Goal: Task Accomplishment & Management: Manage account settings

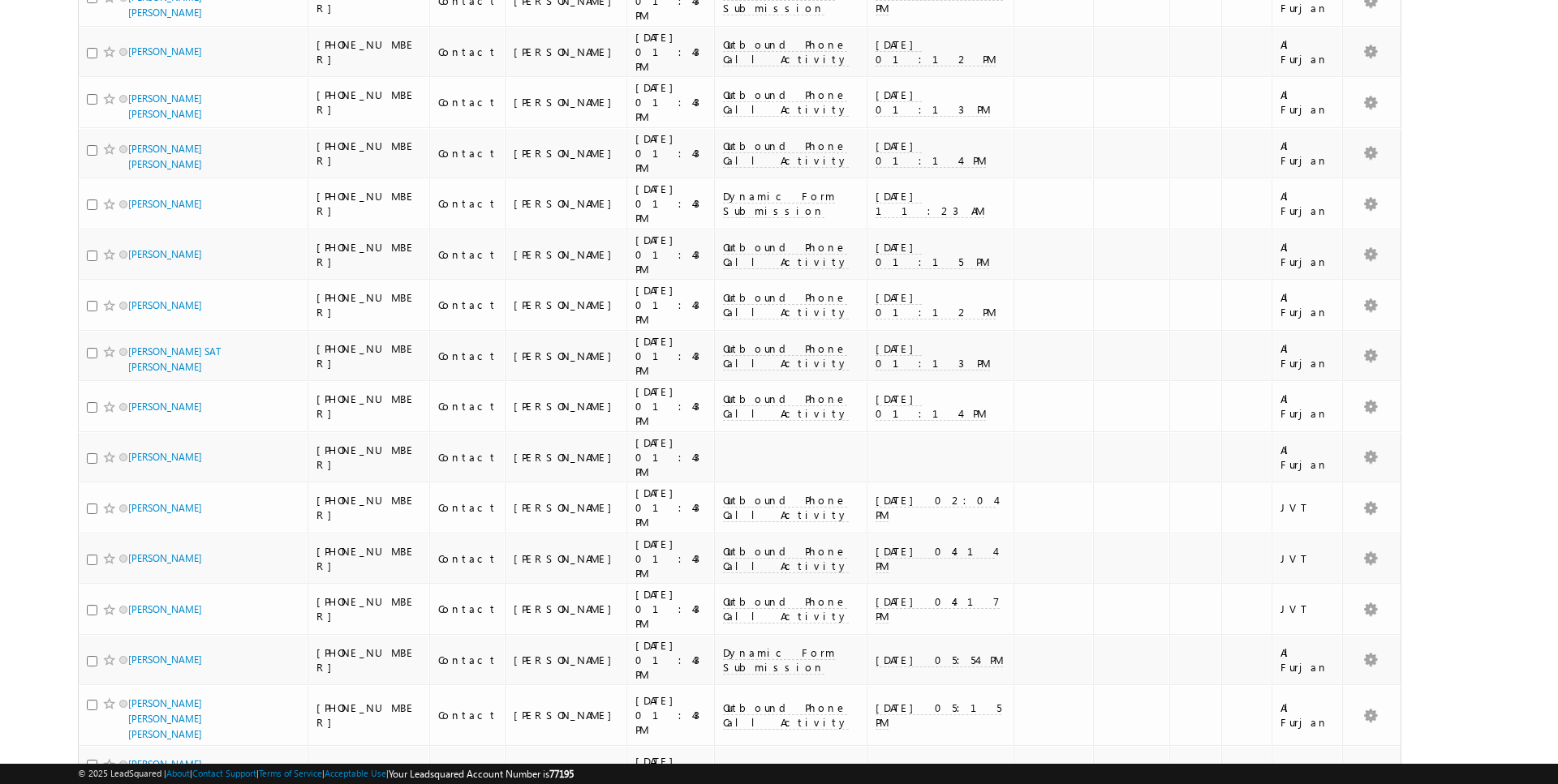
scroll to position [1523, 0]
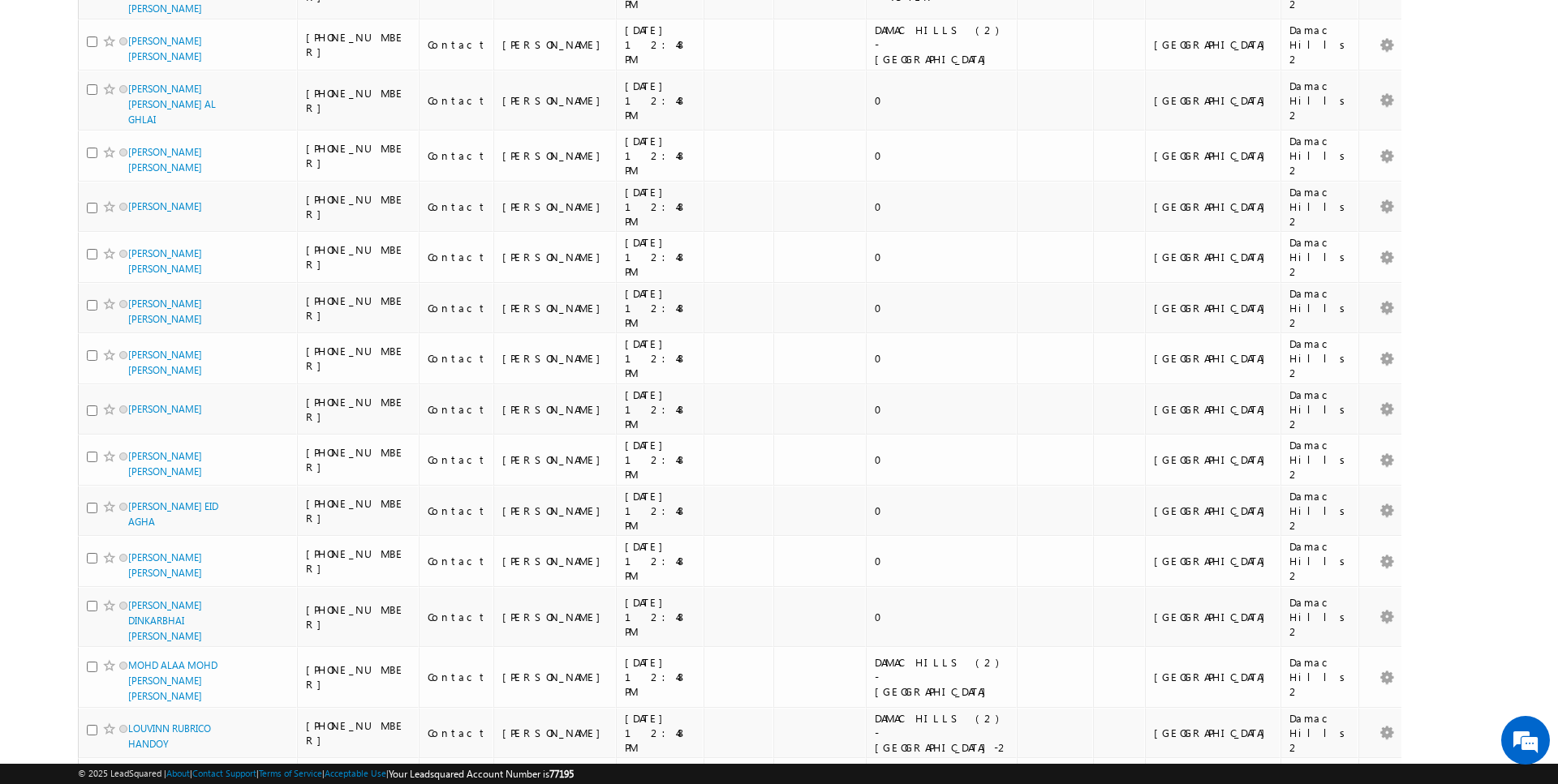
scroll to position [1748, 0]
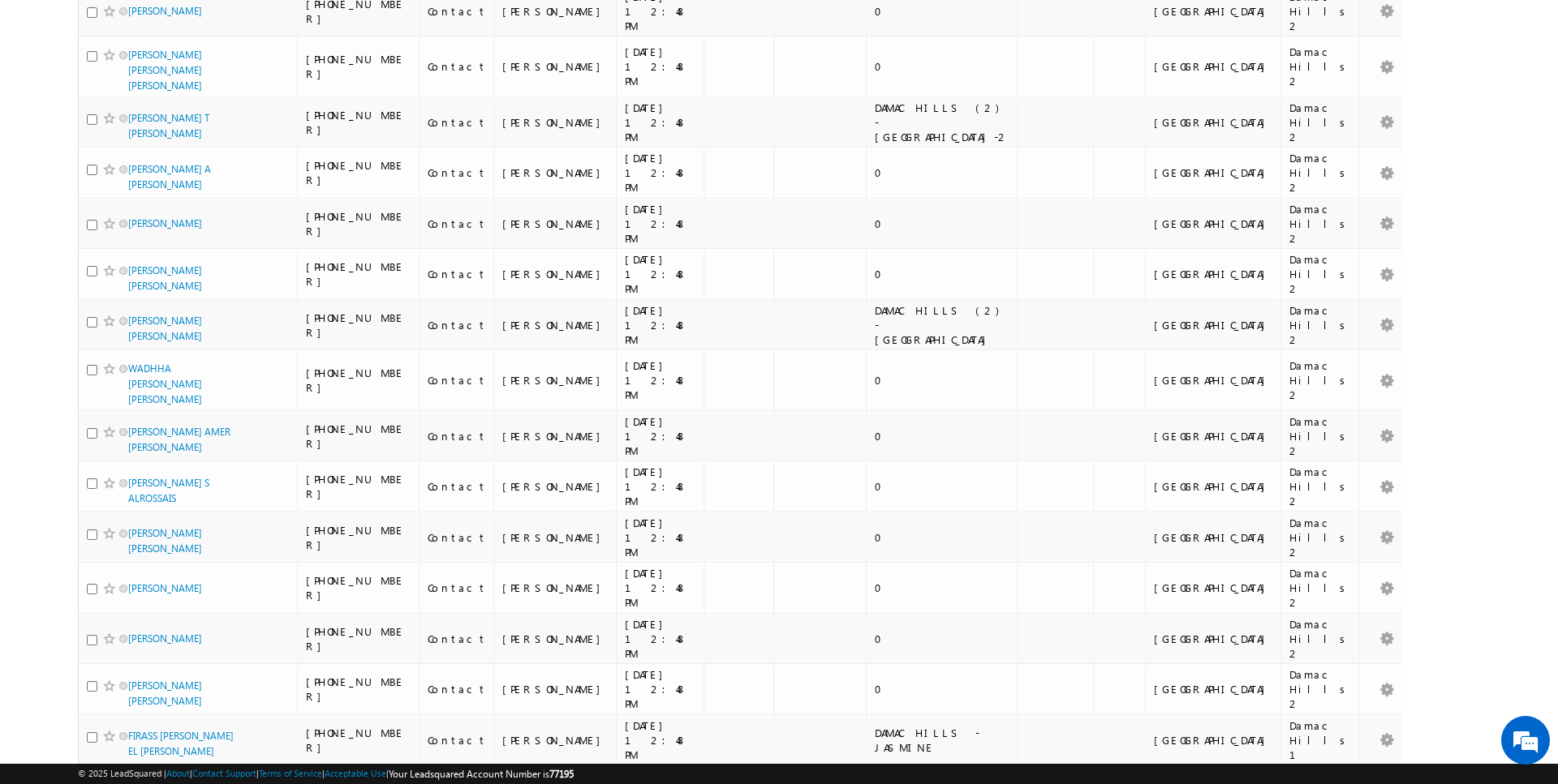
click at [135, 725] on li "25" at bounding box center [133, 722] width 39 height 17
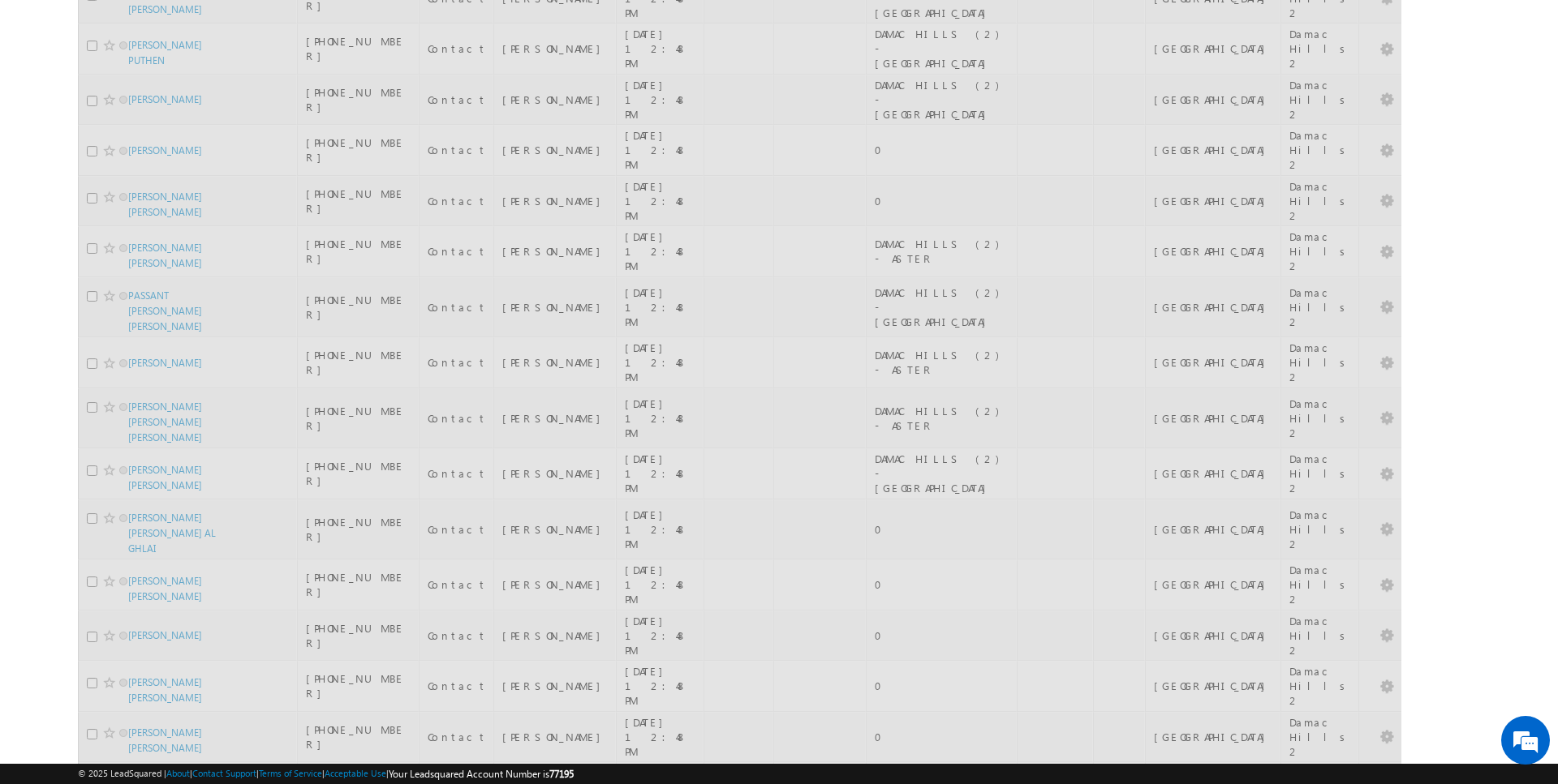
scroll to position [0, 0]
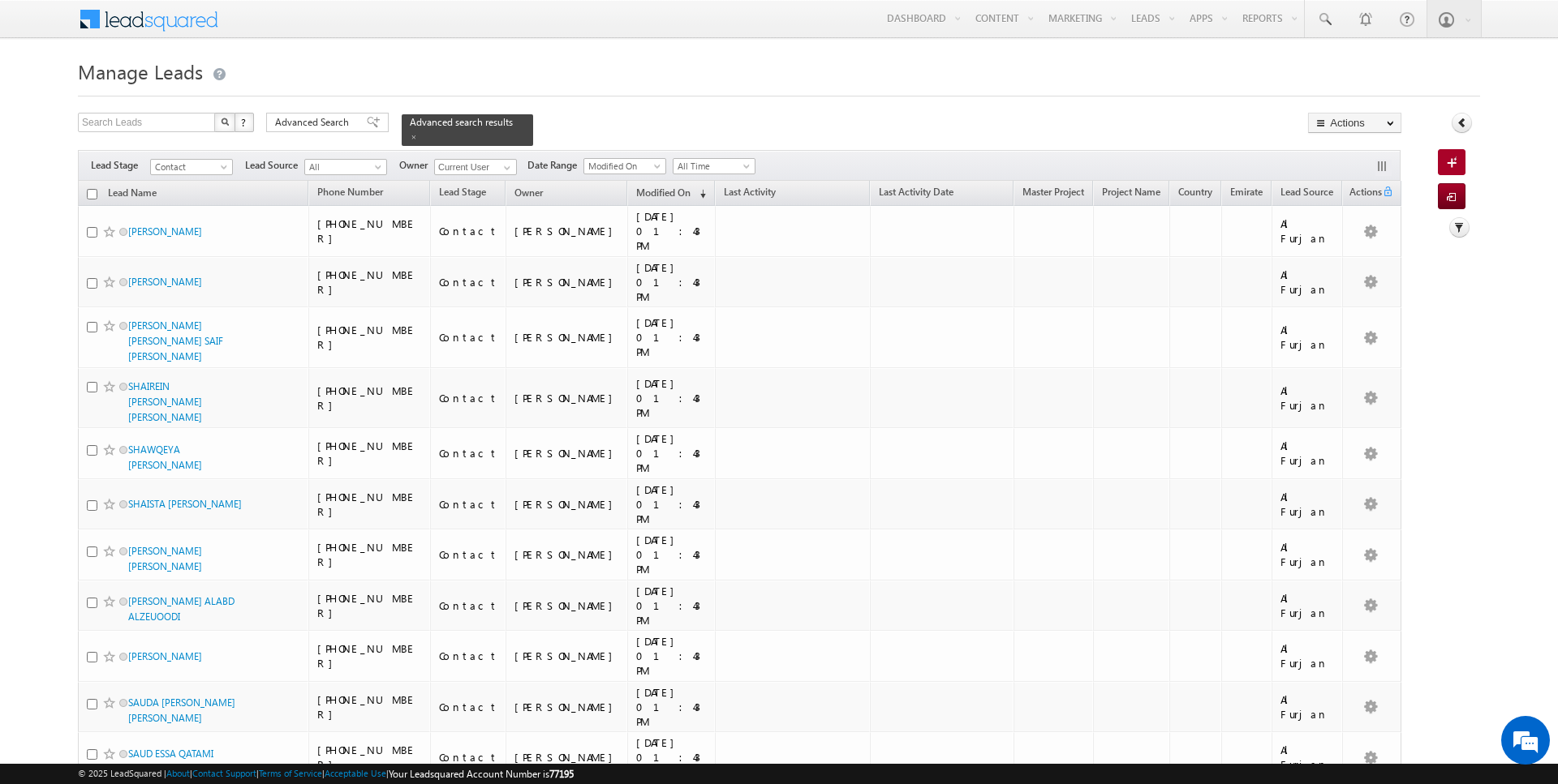
click at [93, 192] on input "checkbox" at bounding box center [92, 194] width 11 height 11
checkbox input "true"
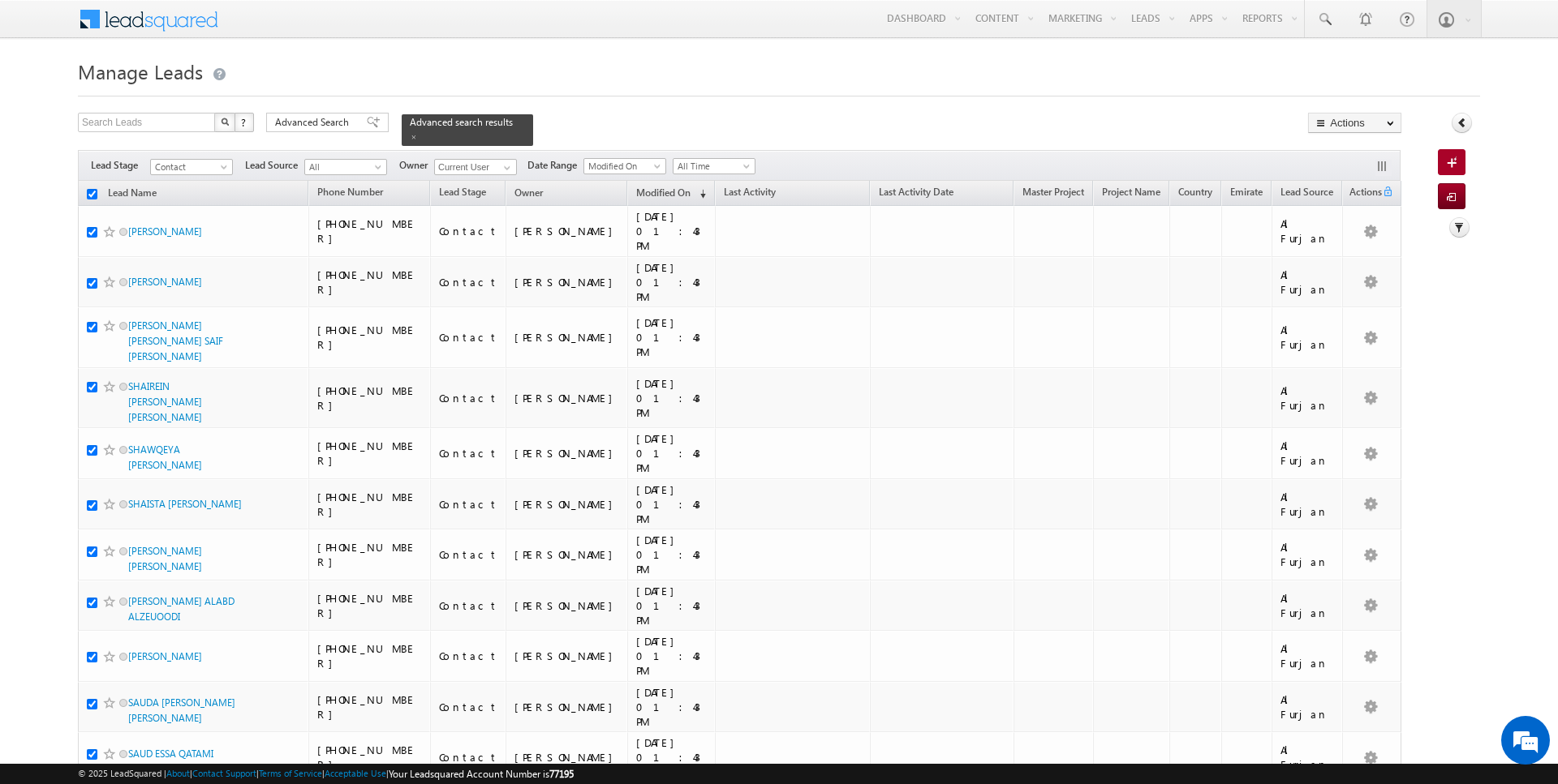
checkbox input "true"
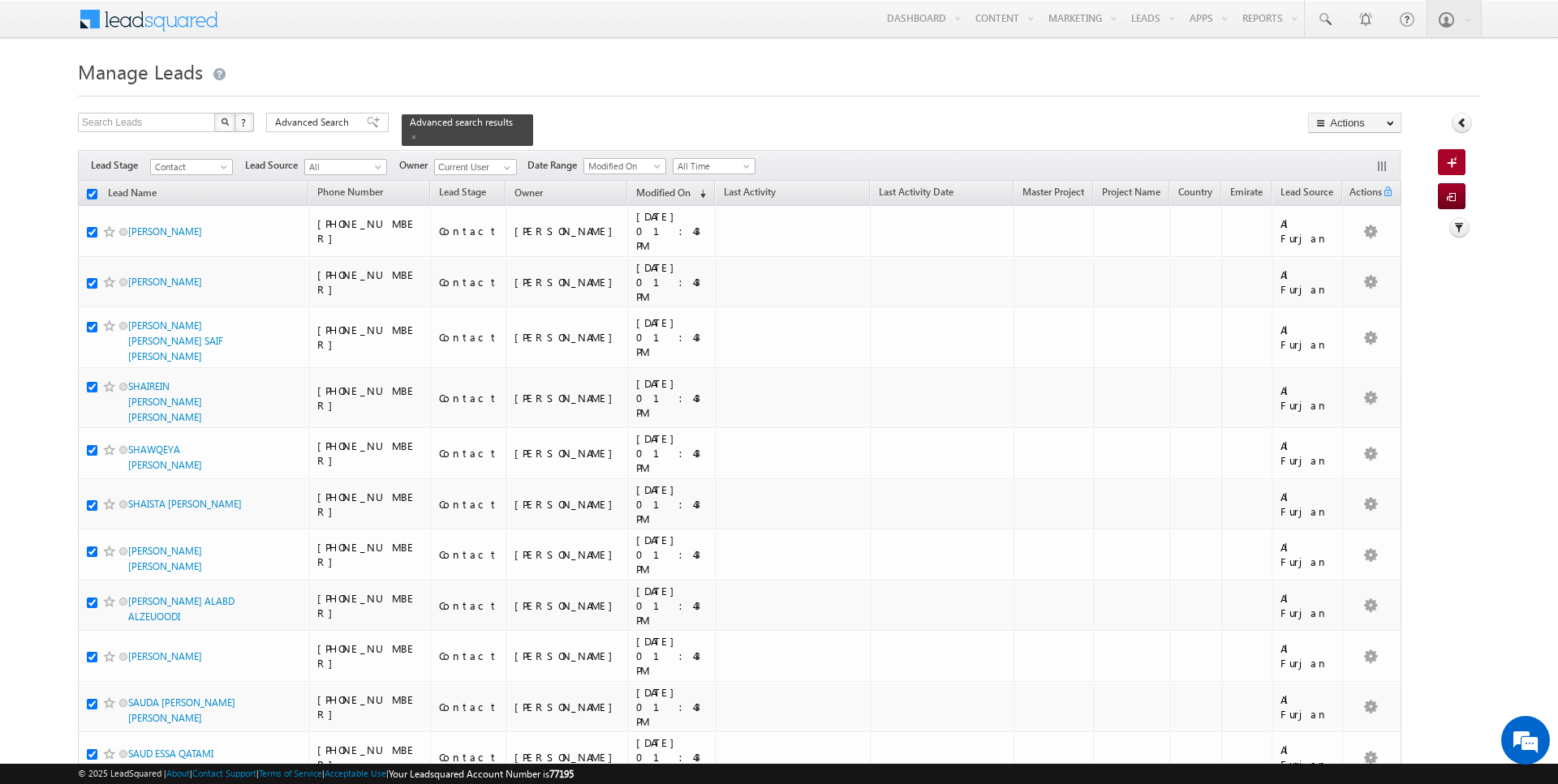
checkbox input "true"
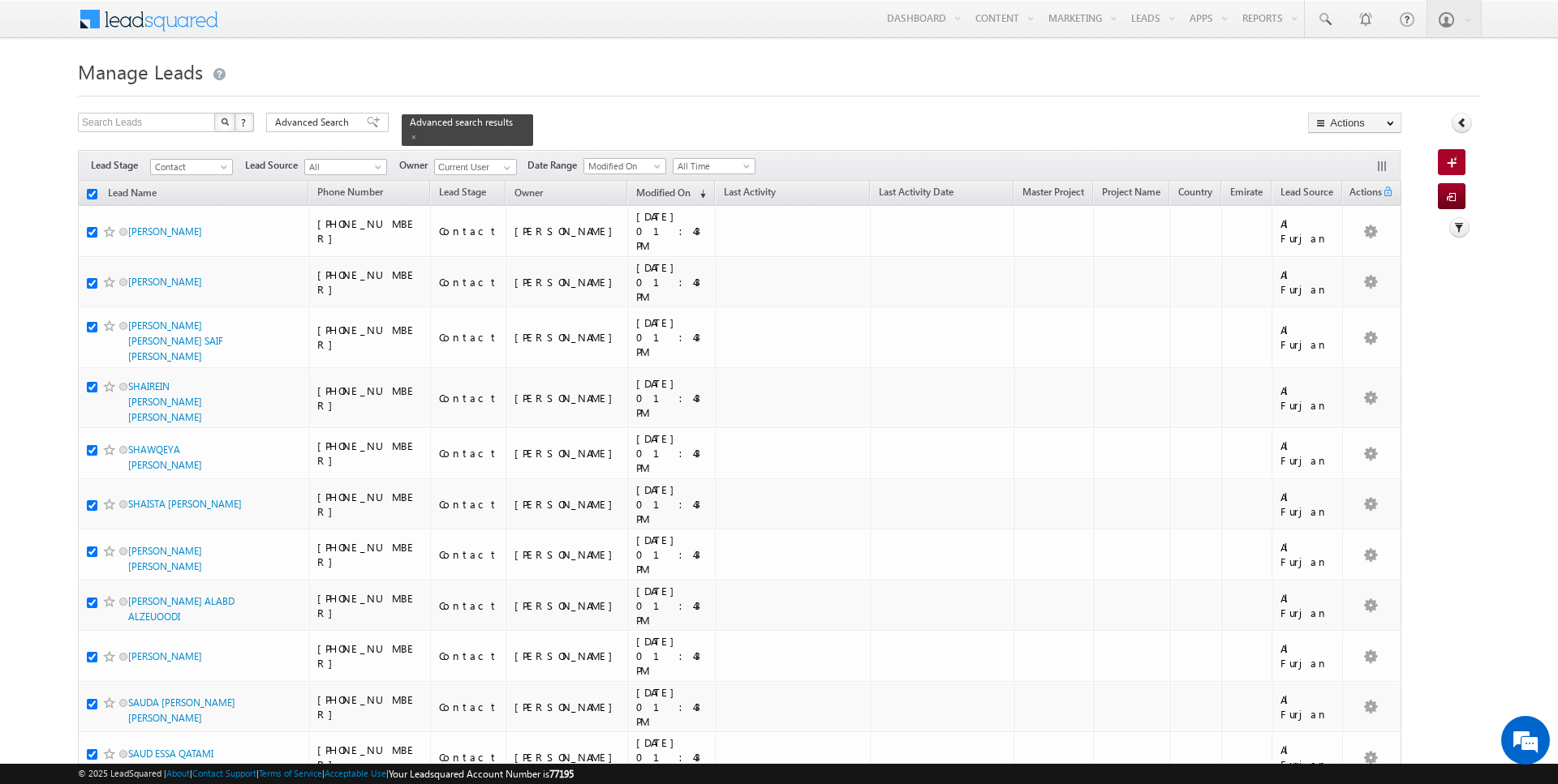
checkbox input "true"
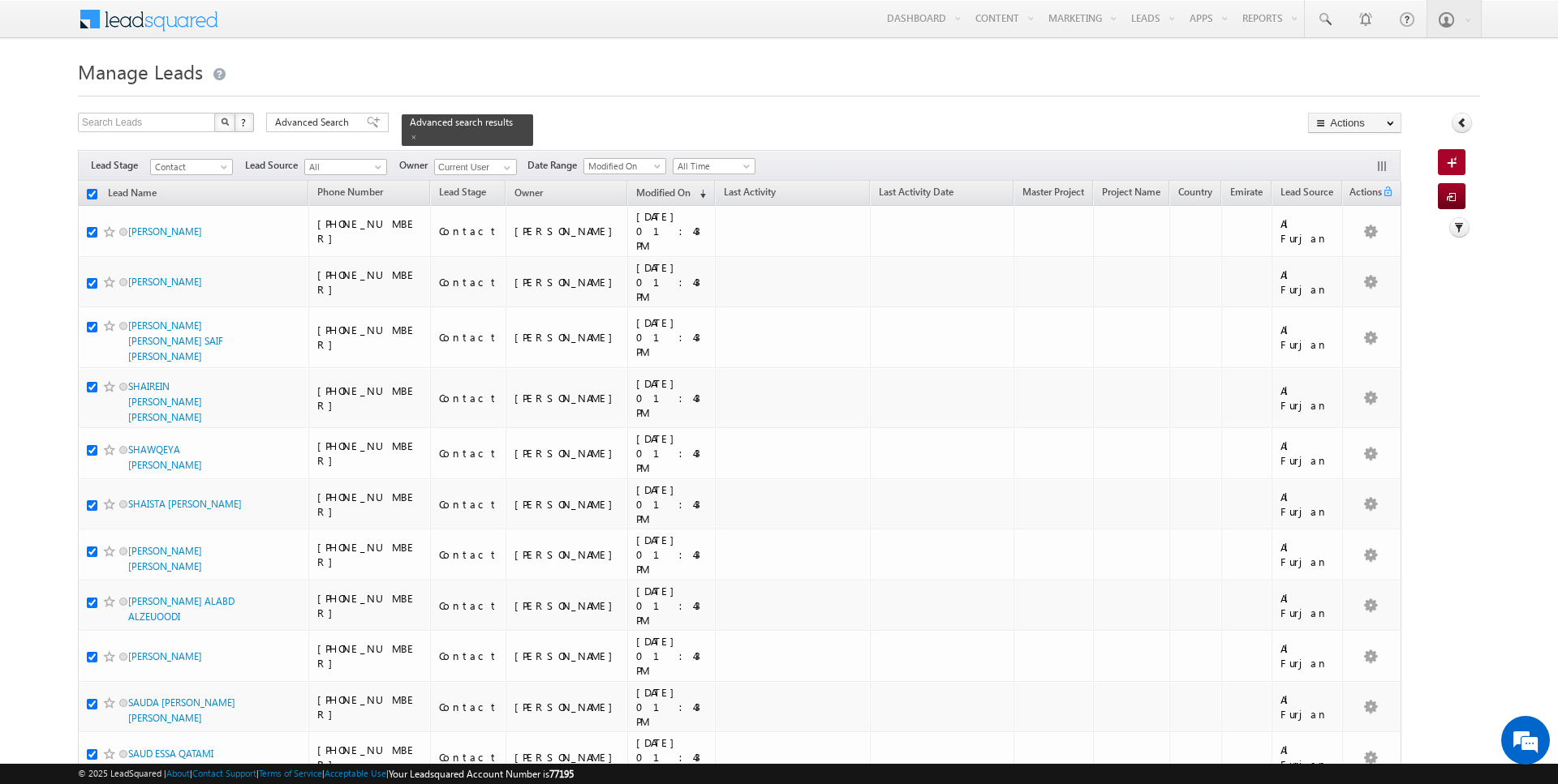
checkbox input "true"
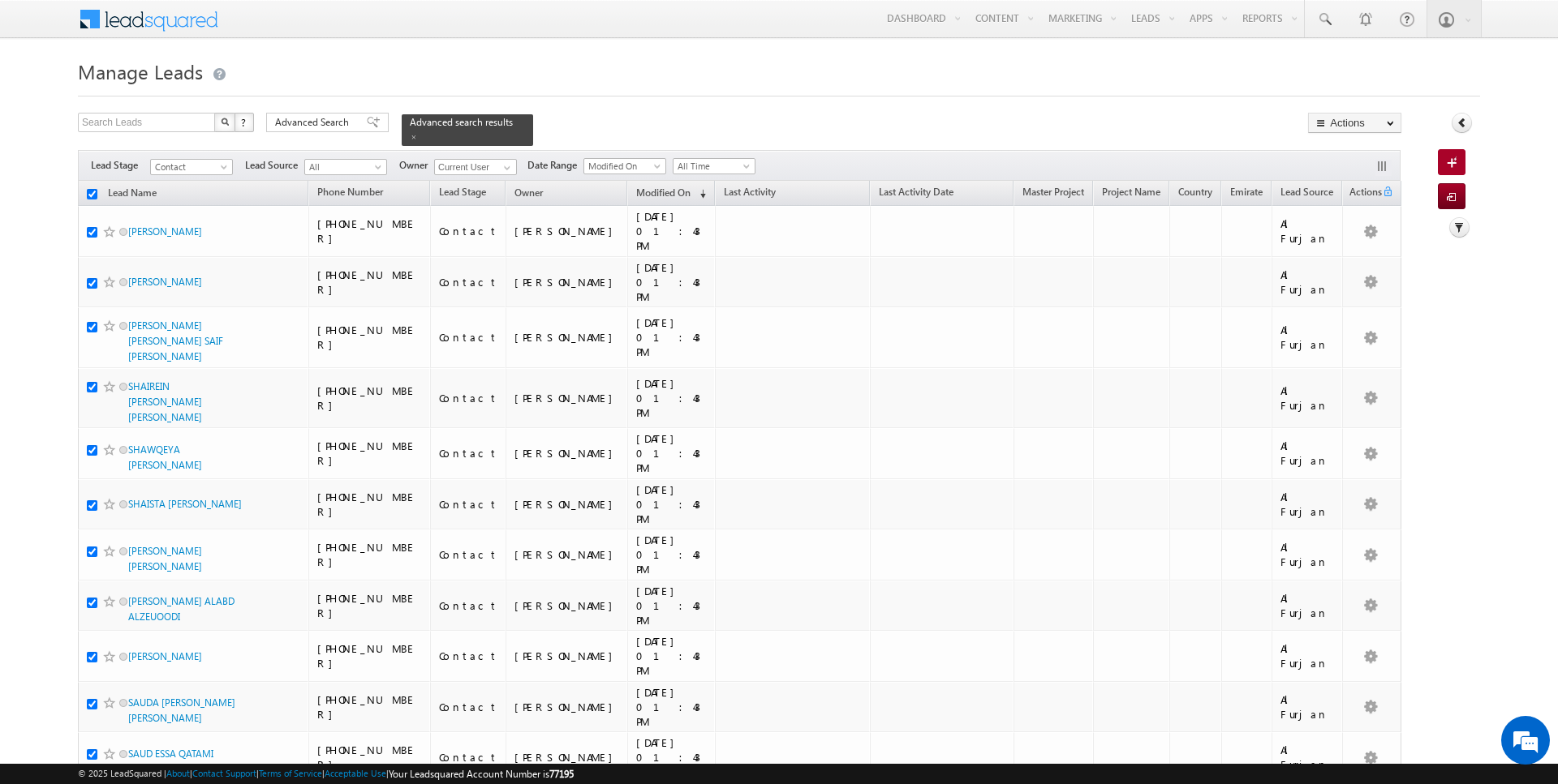
checkbox input "true"
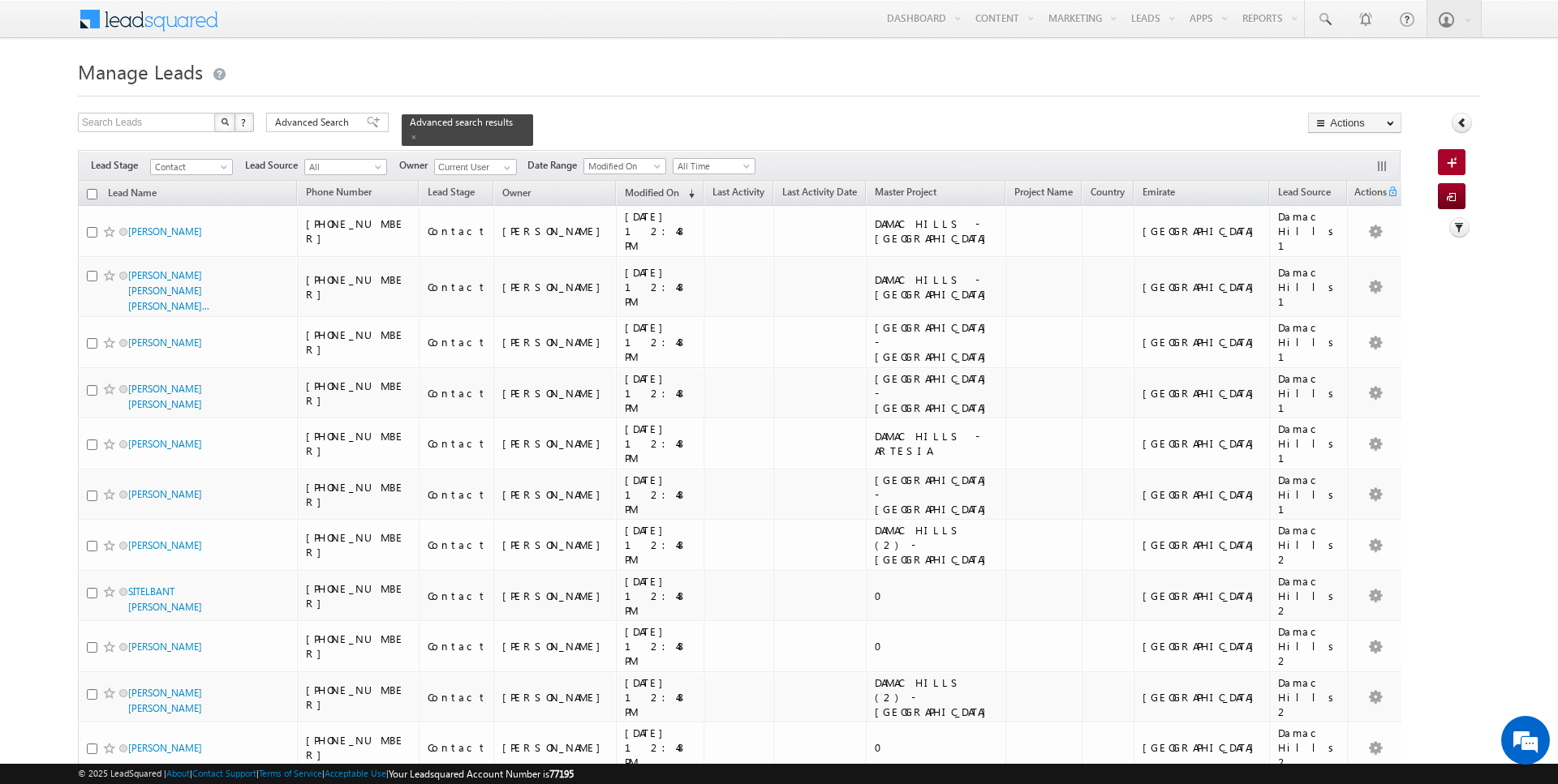
click at [94, 194] on input "checkbox" at bounding box center [92, 194] width 11 height 11
checkbox input "true"
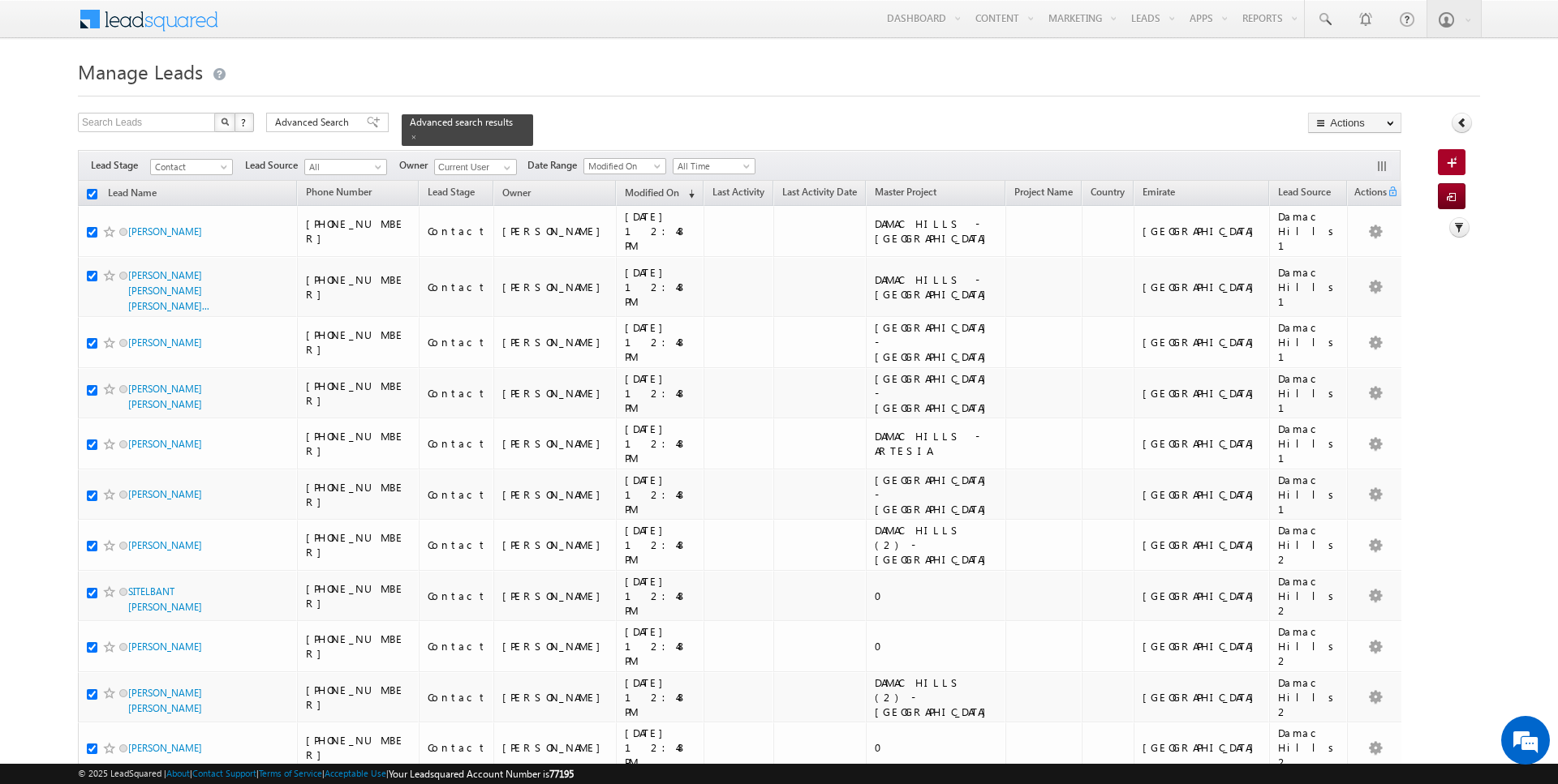
checkbox input "true"
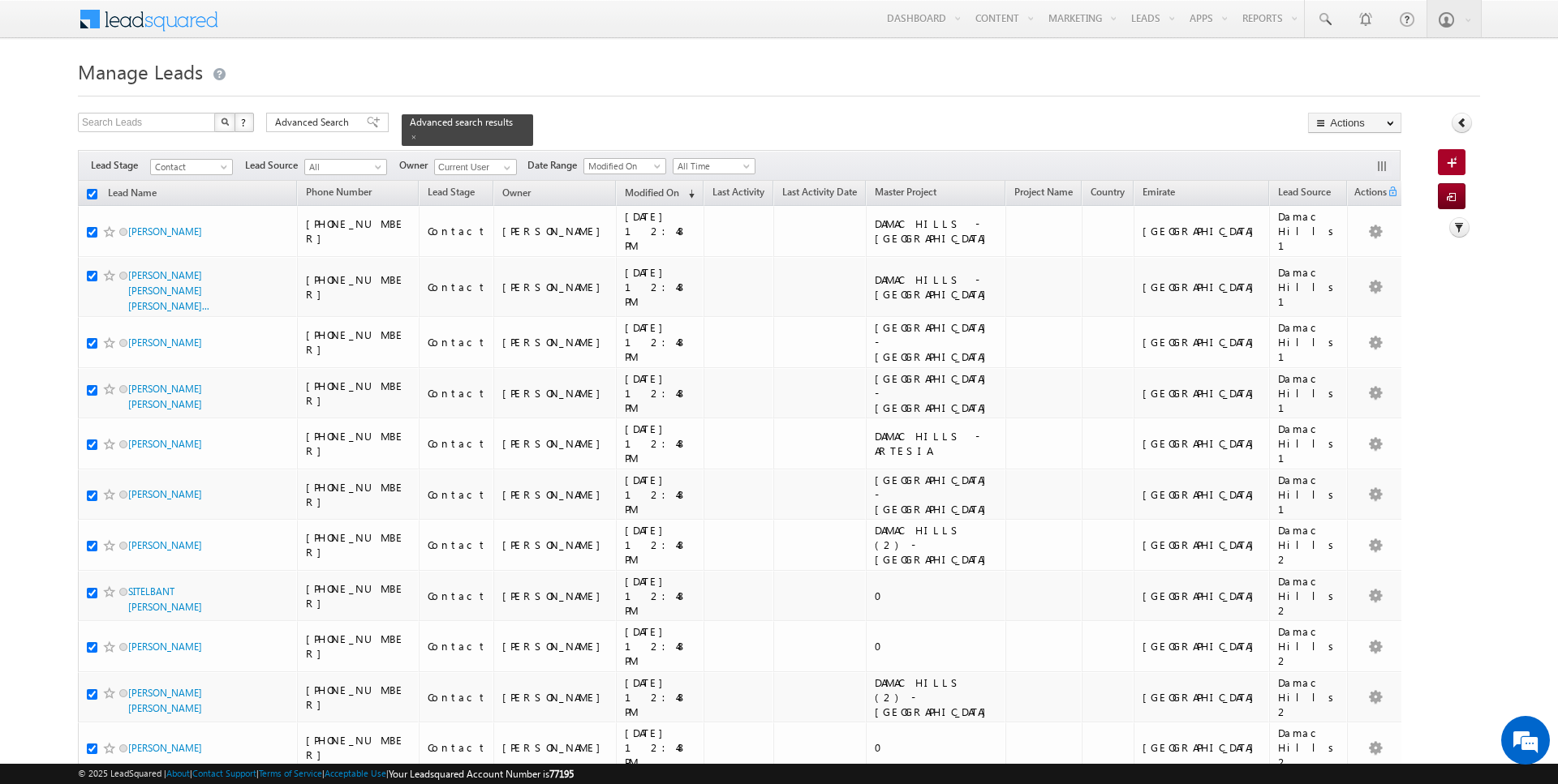
checkbox input "true"
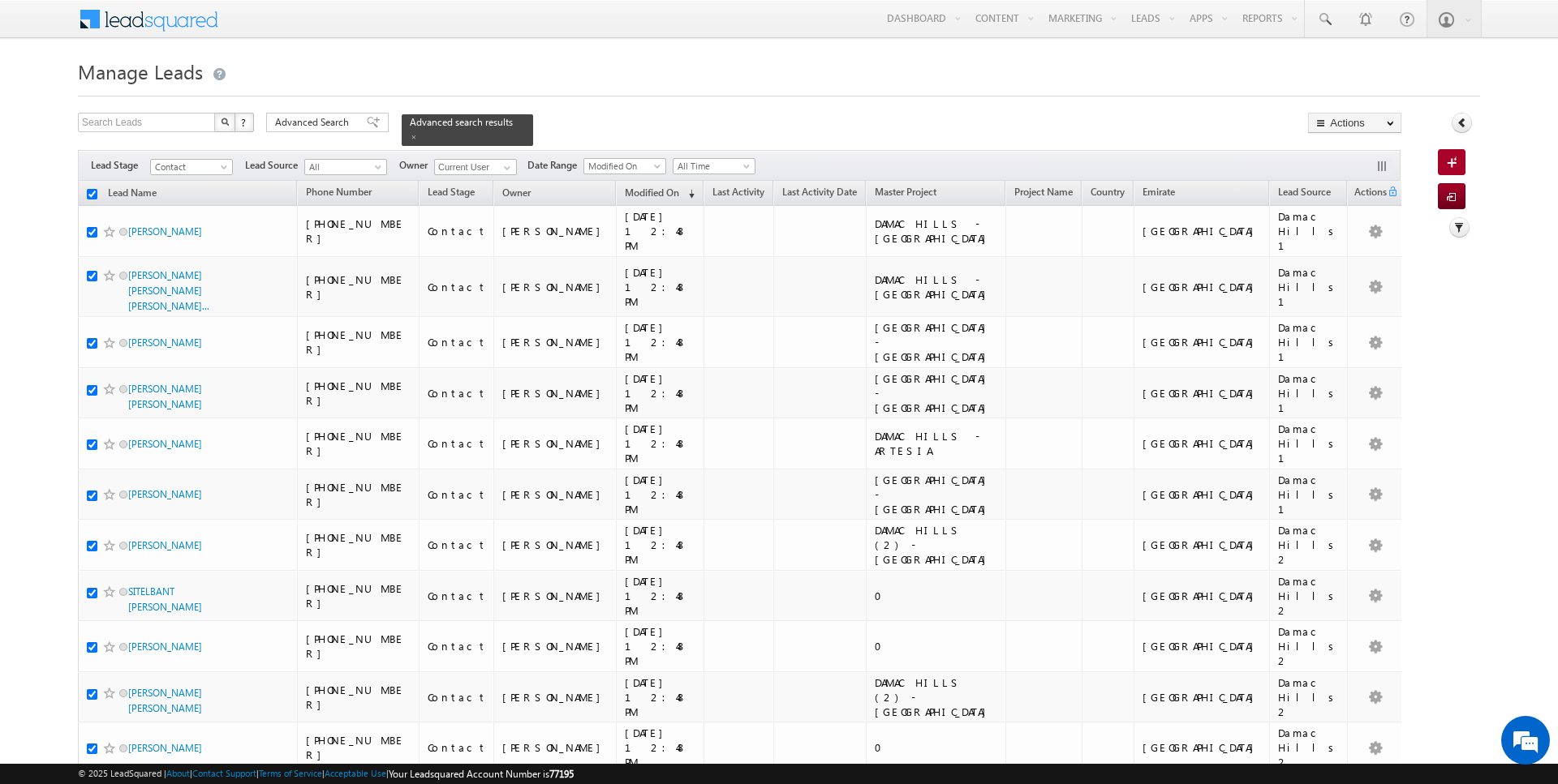
checkbox input "true"
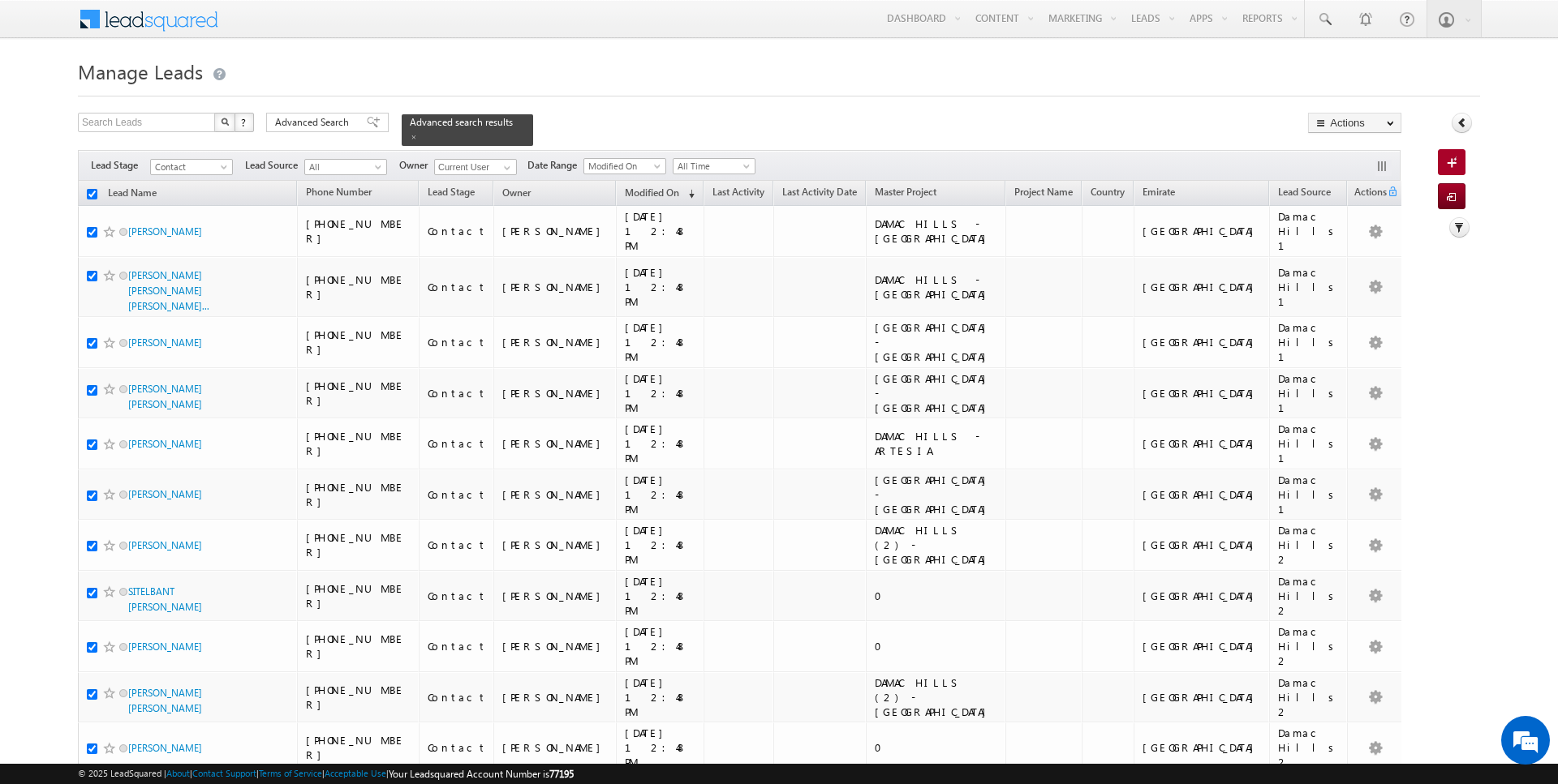
checkbox input "true"
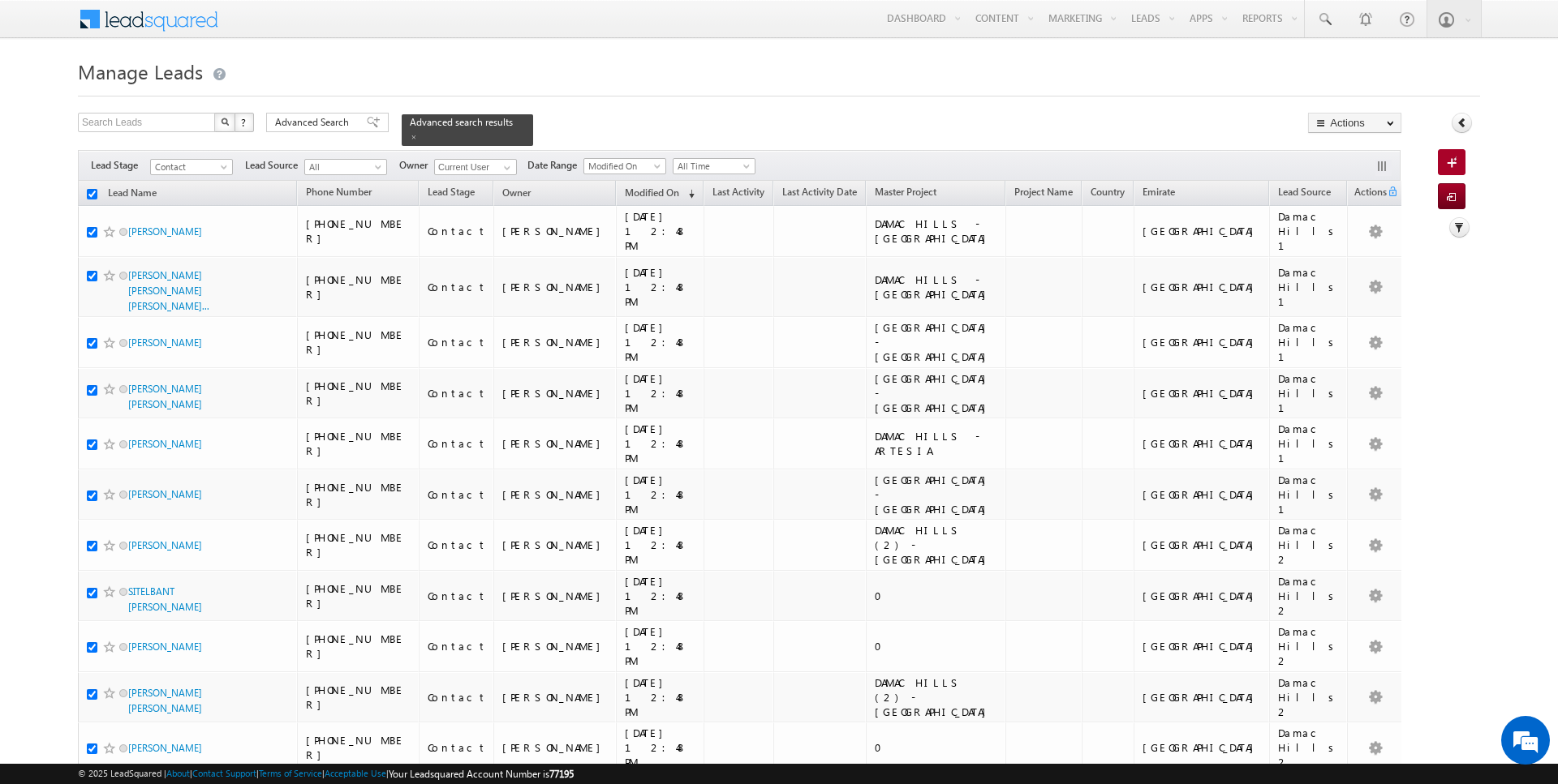
checkbox input "true"
click at [1361, 265] on link "Change Owner" at bounding box center [1354, 263] width 92 height 20
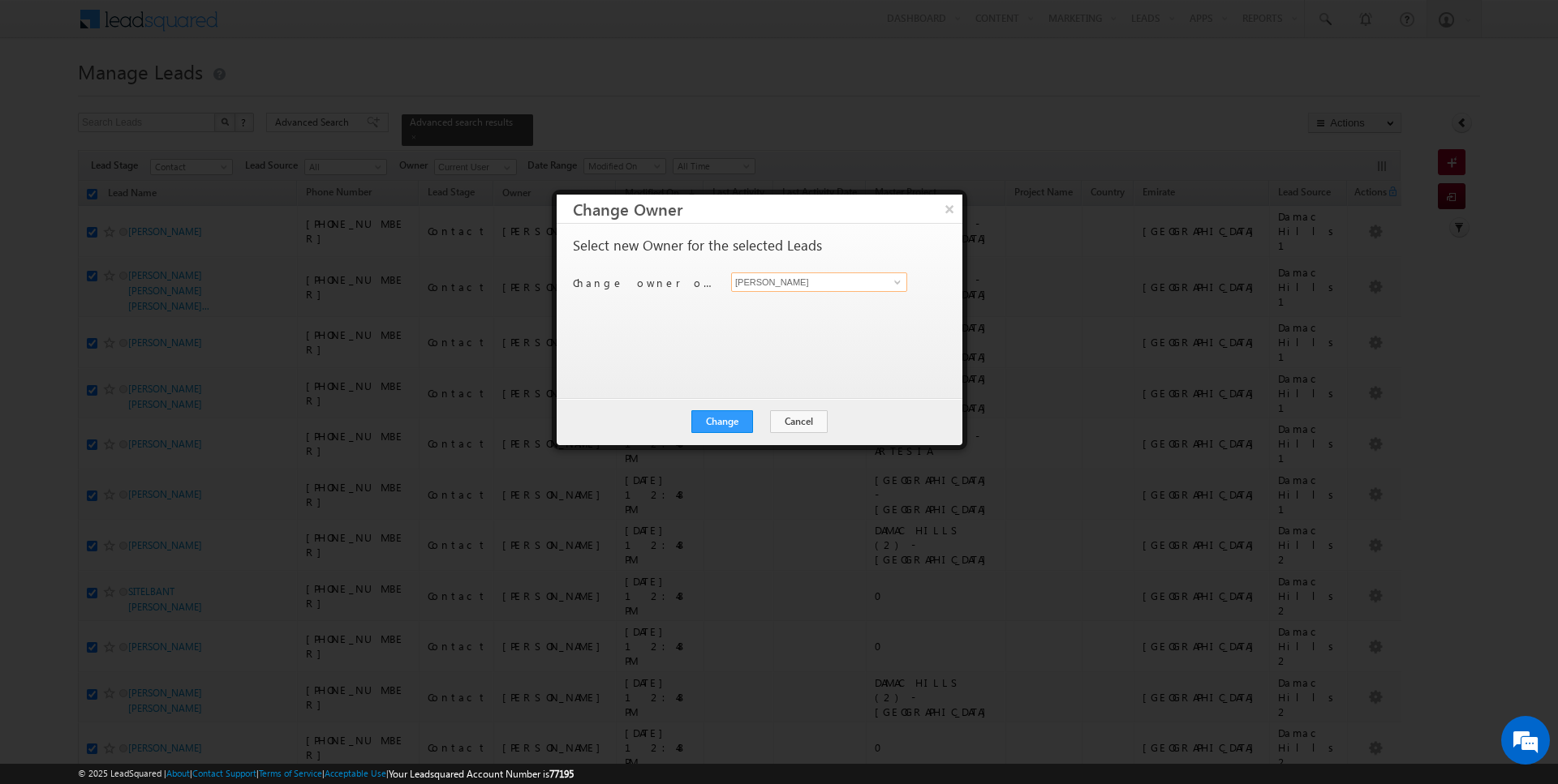
click at [847, 285] on input "[PERSON_NAME]" at bounding box center [818, 282] width 176 height 20
type input "[PERSON_NAME]"
click at [734, 415] on button "Change" at bounding box center [721, 421] width 62 height 22
click at [755, 423] on button "Close" at bounding box center [761, 421] width 52 height 22
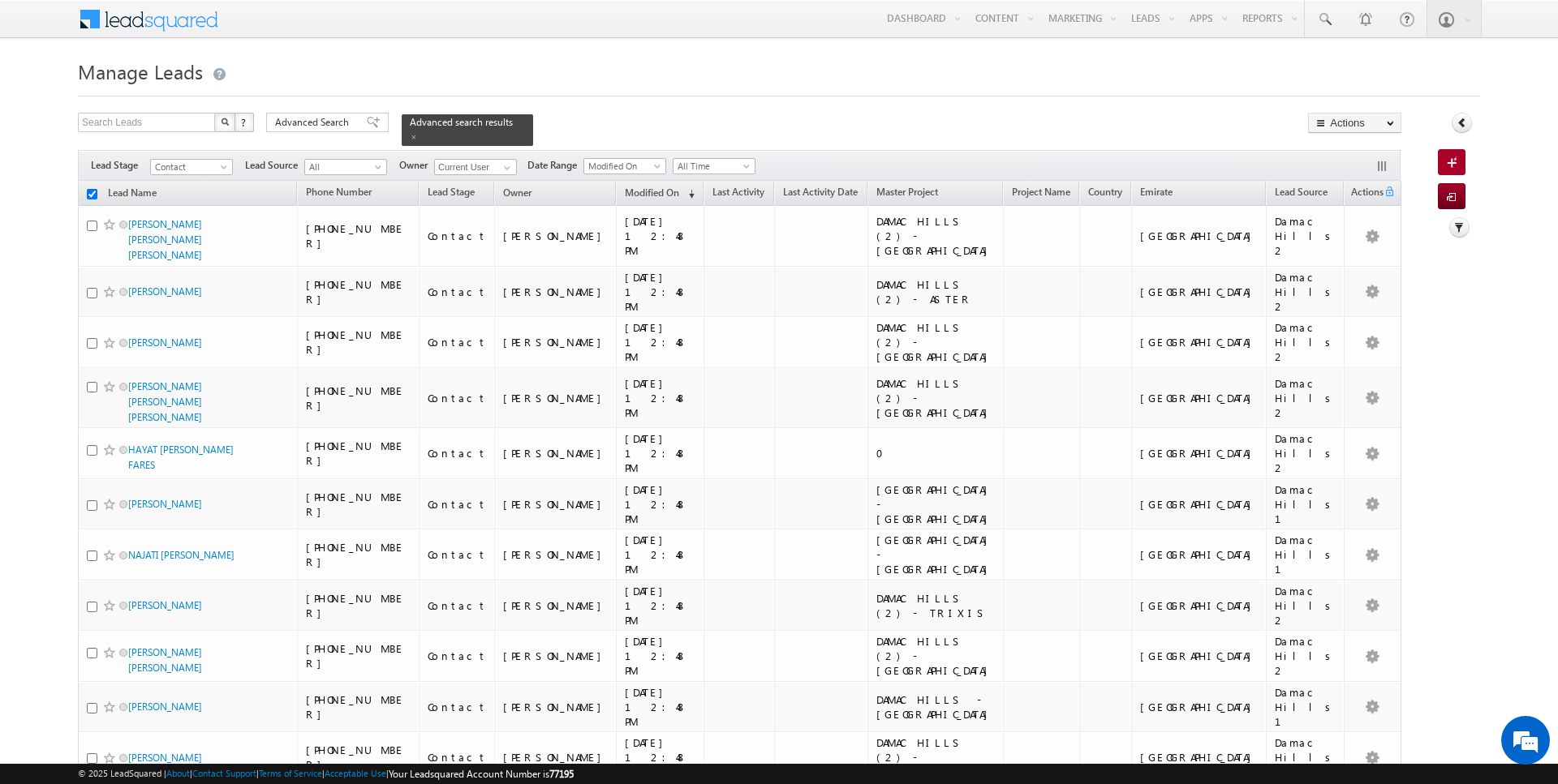
checkbox input "false"
